Goal: Browse casually

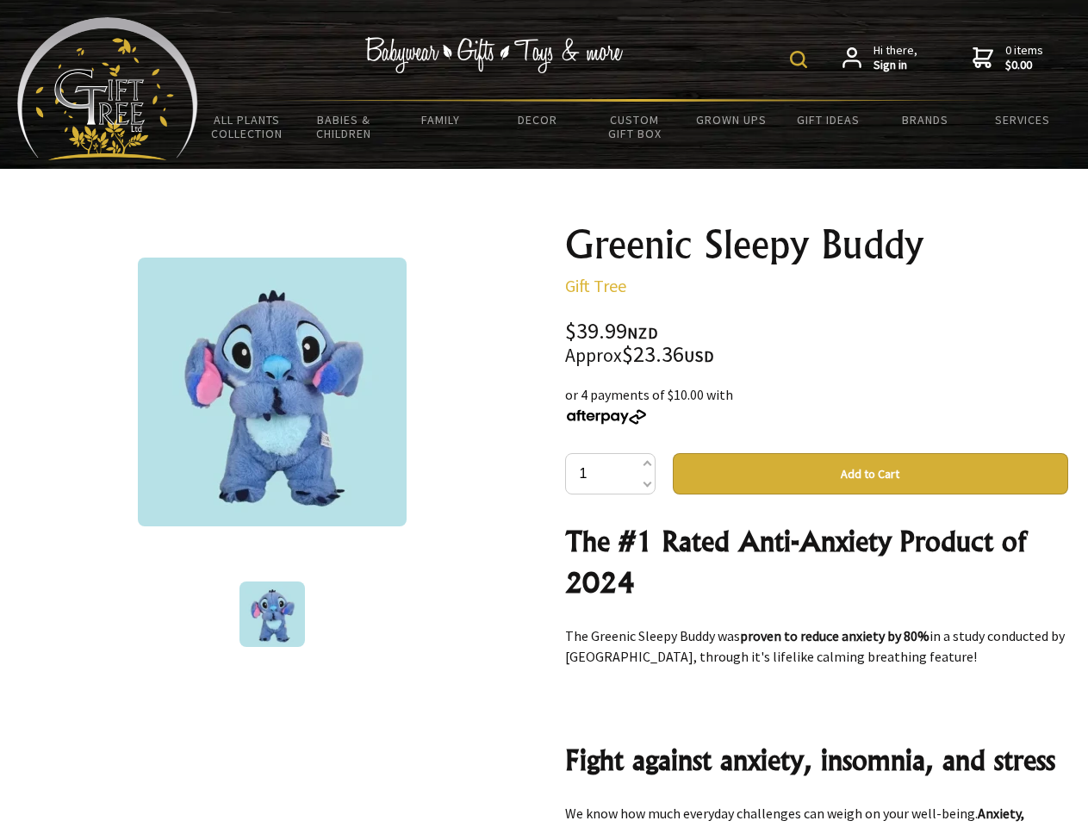
click at [801, 59] on img at bounding box center [798, 59] width 17 height 17
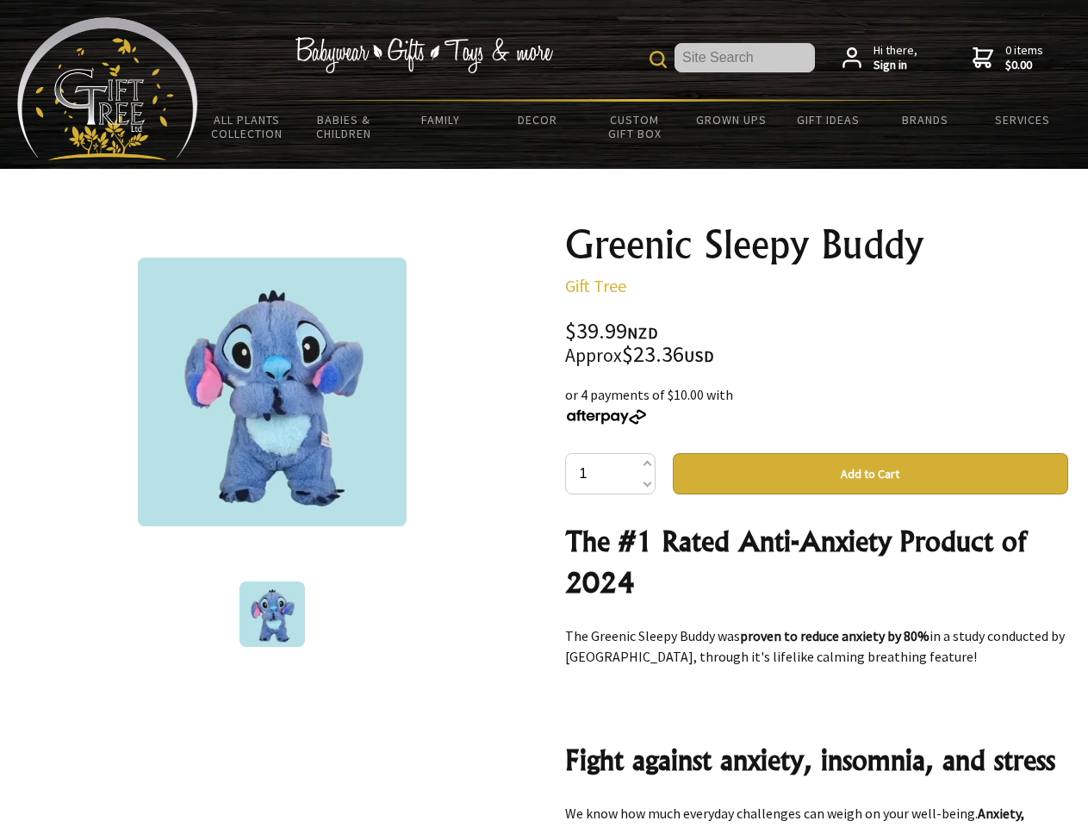
click at [272, 392] on img at bounding box center [272, 392] width 269 height 269
